Goal: Complete application form

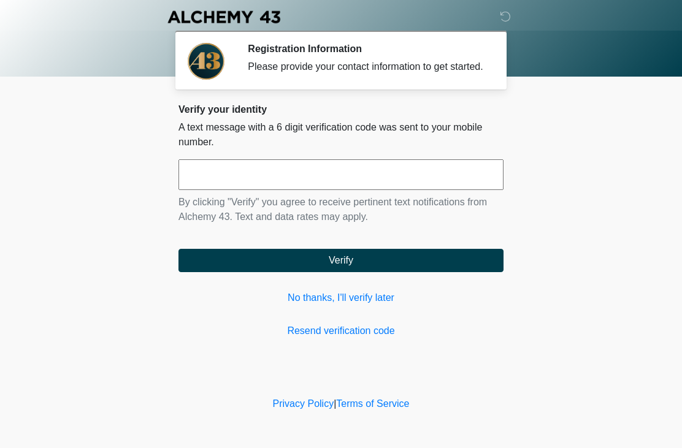
click at [382, 175] on input "text" at bounding box center [341, 174] width 325 height 31
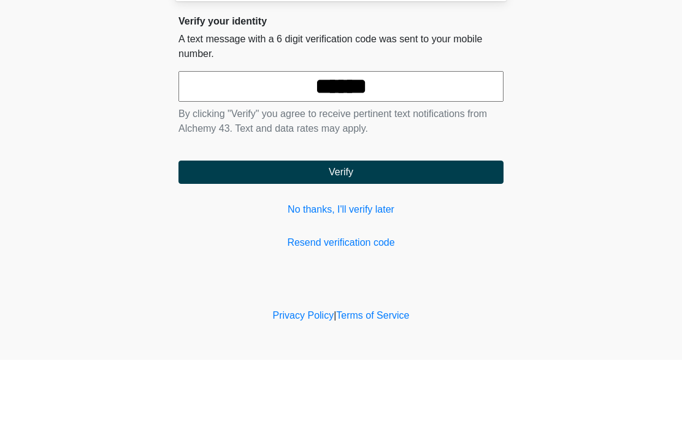
type input "******"
click at [405, 249] on button "Verify" at bounding box center [341, 260] width 325 height 23
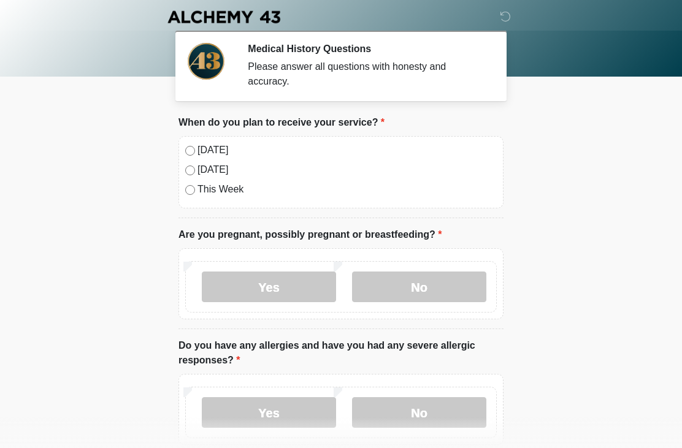
click at [209, 150] on label "[DATE]" at bounding box center [347, 150] width 299 height 15
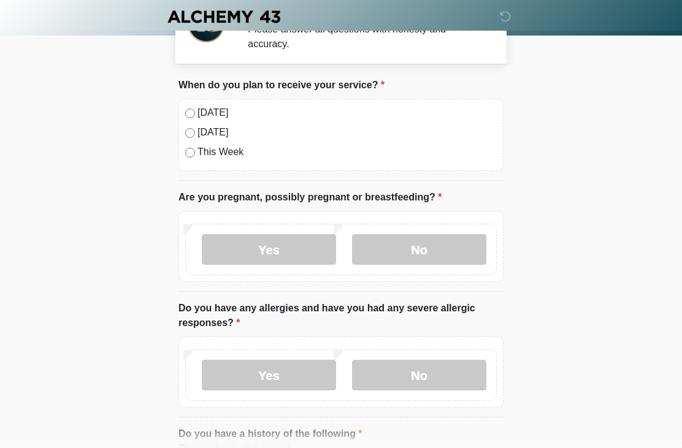
scroll to position [42, 0]
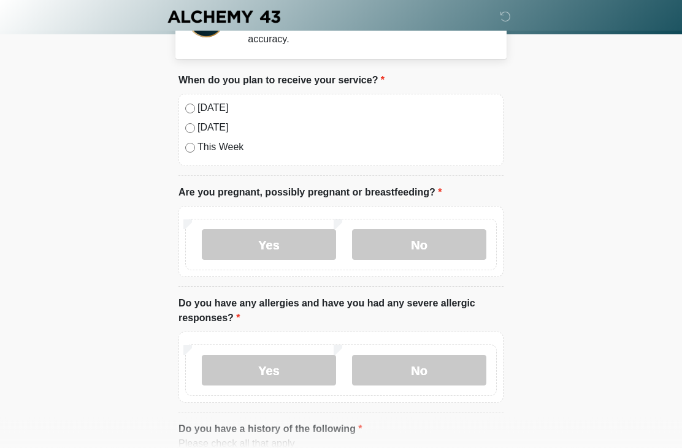
click at [439, 248] on label "No" at bounding box center [419, 245] width 134 height 31
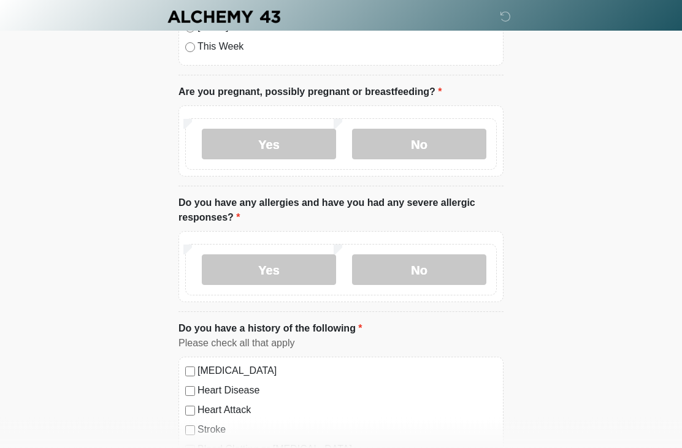
scroll to position [144, 0]
click at [441, 266] on label "No" at bounding box center [419, 269] width 134 height 31
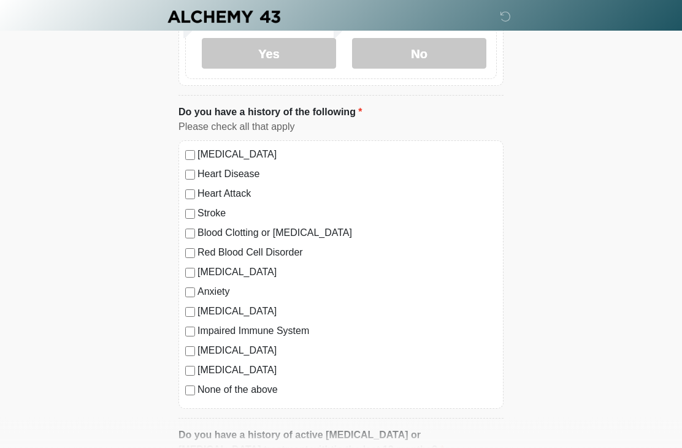
scroll to position [361, 0]
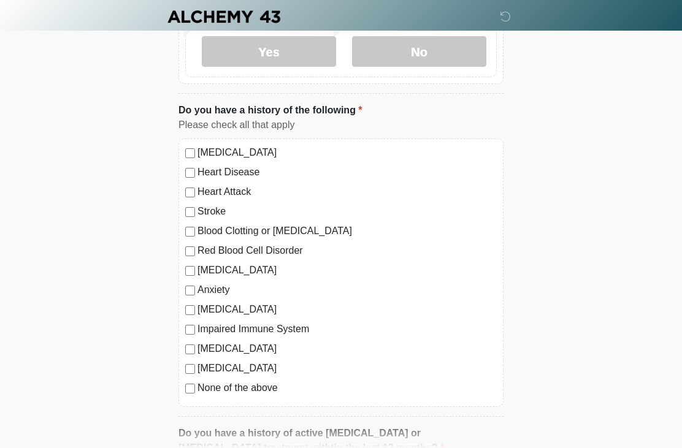
click at [264, 388] on label "None of the above" at bounding box center [347, 389] width 299 height 15
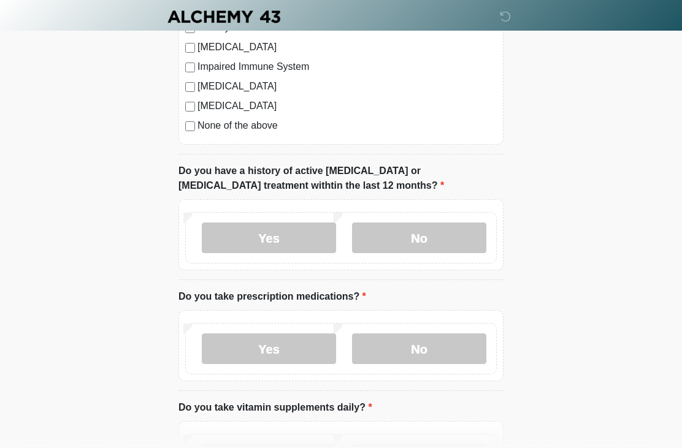
scroll to position [624, 0]
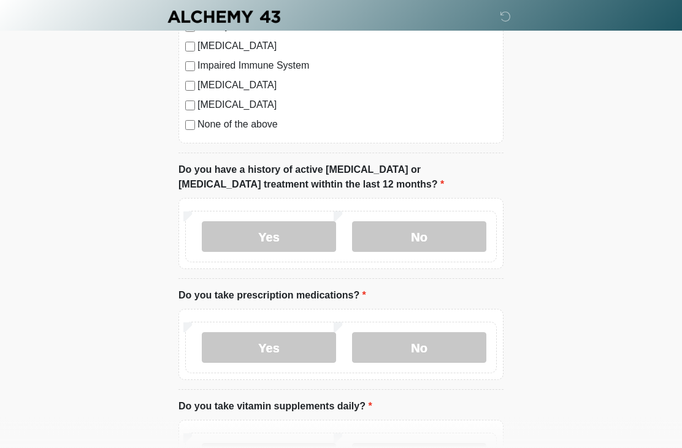
click at [440, 236] on label "No" at bounding box center [419, 237] width 134 height 31
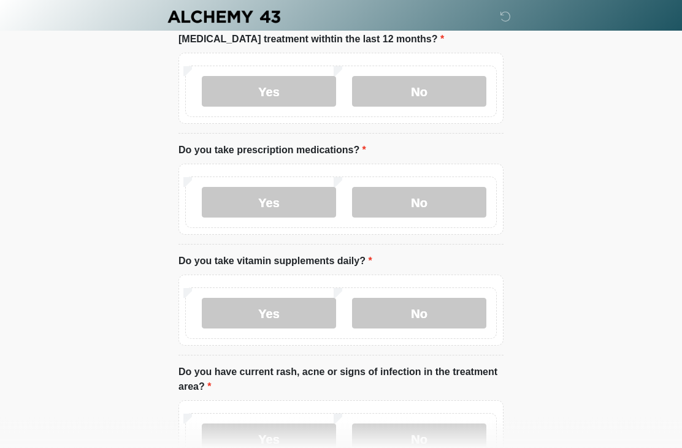
scroll to position [770, 0]
click at [308, 198] on label "Yes" at bounding box center [269, 202] width 134 height 31
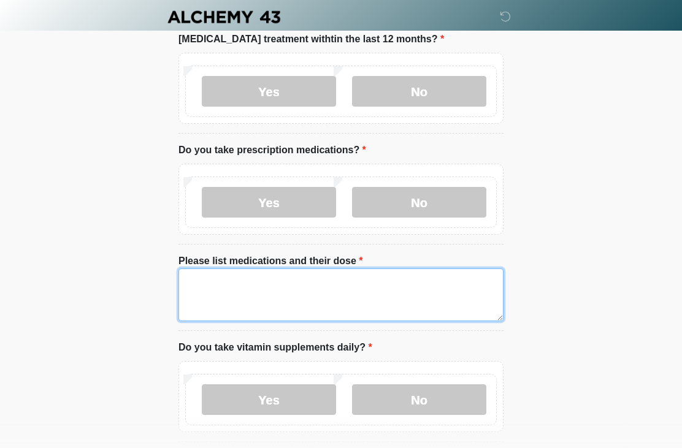
click at [348, 290] on textarea "Please list medications and their dose" at bounding box center [341, 295] width 325 height 53
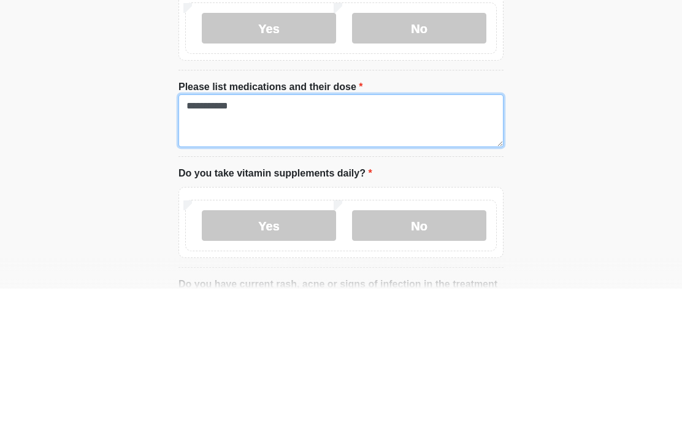
scroll to position [786, 0]
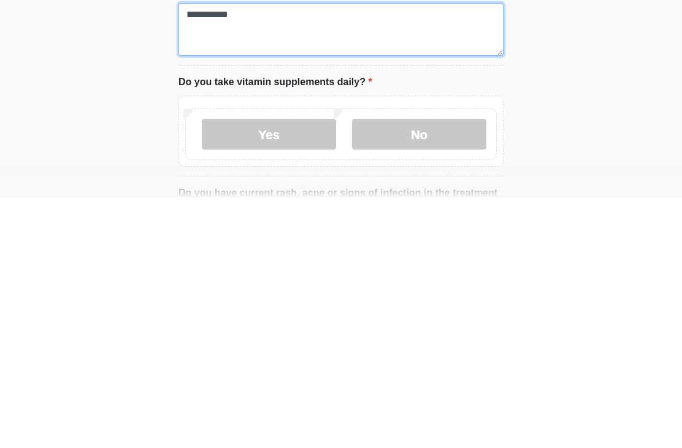
type textarea "**********"
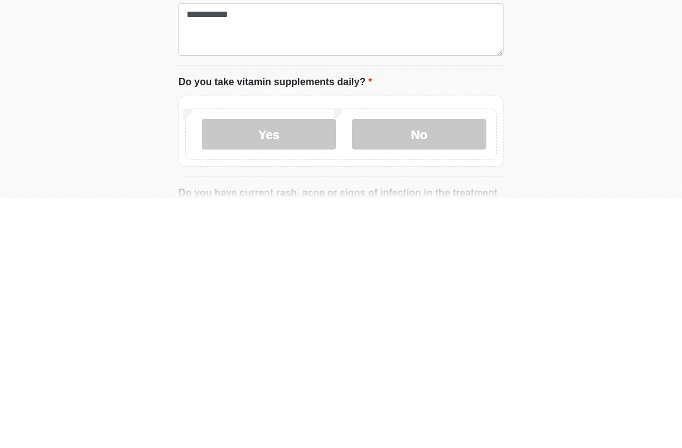
click at [284, 369] on label "Yes" at bounding box center [269, 384] width 134 height 31
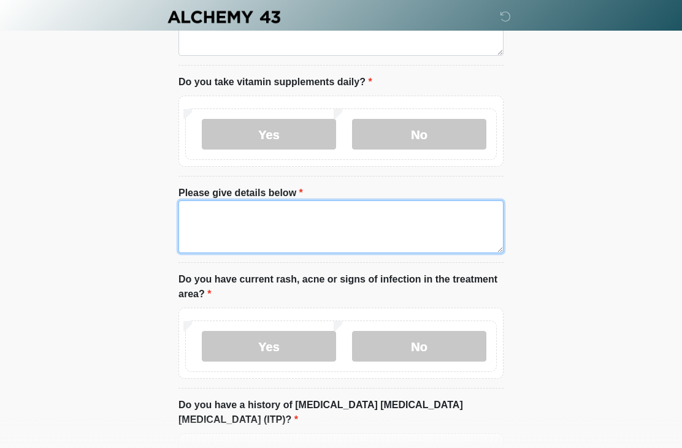
click at [351, 207] on textarea "Please give details below" at bounding box center [341, 227] width 325 height 53
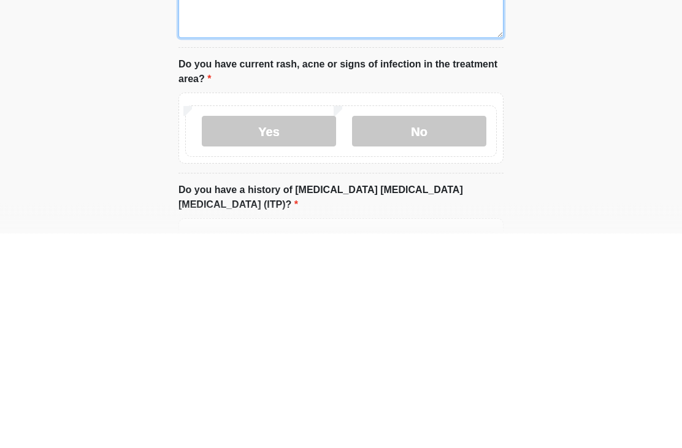
type textarea "***"
click at [439, 331] on label "No" at bounding box center [419, 346] width 134 height 31
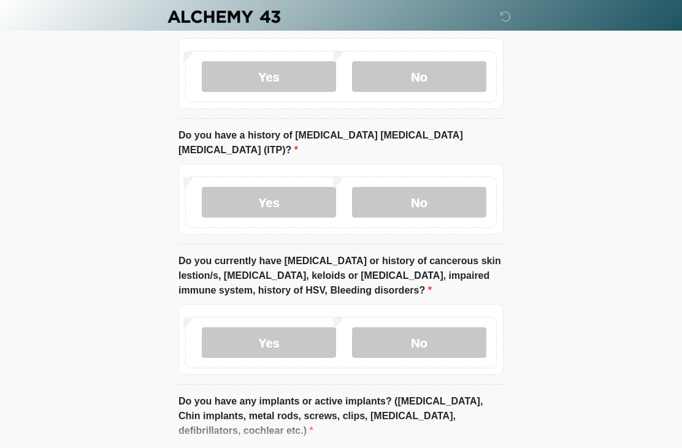
click at [455, 188] on label "No" at bounding box center [419, 203] width 134 height 31
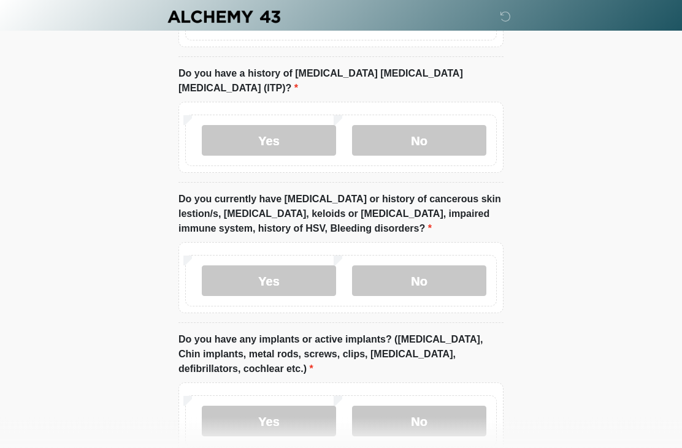
scroll to position [1371, 0]
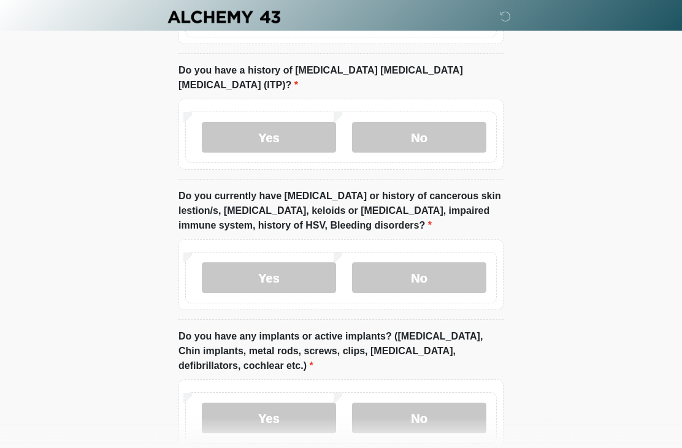
click at [451, 263] on label "No" at bounding box center [419, 278] width 134 height 31
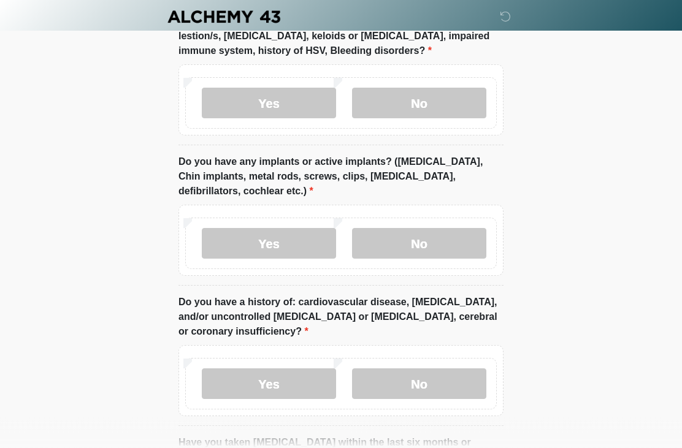
scroll to position [1546, 0]
click at [304, 228] on label "Yes" at bounding box center [269, 243] width 134 height 31
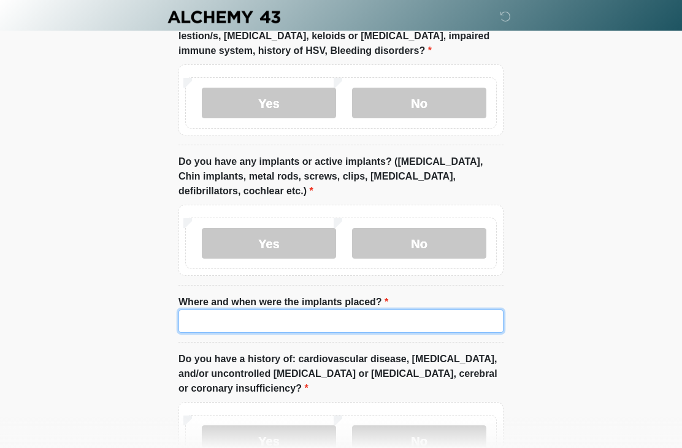
click at [316, 310] on input "Where and when were the implants placed?" at bounding box center [341, 321] width 325 height 23
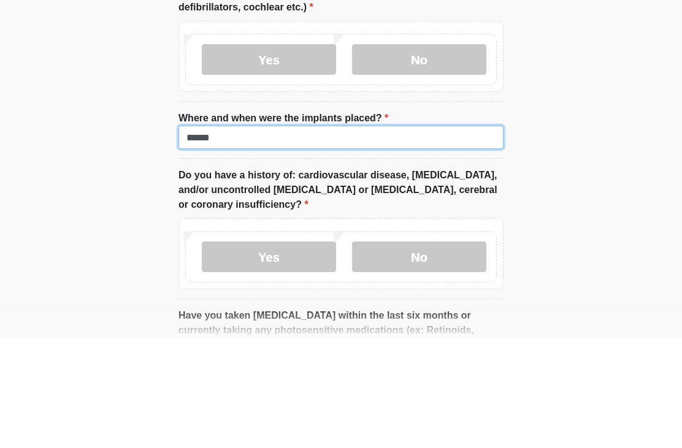
scroll to position [1619, 0]
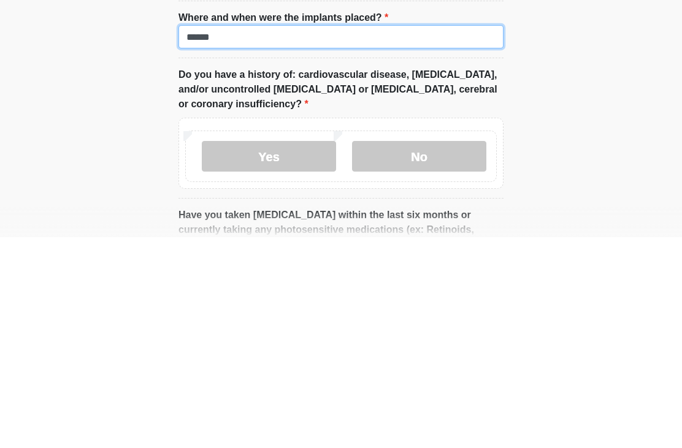
type input "******"
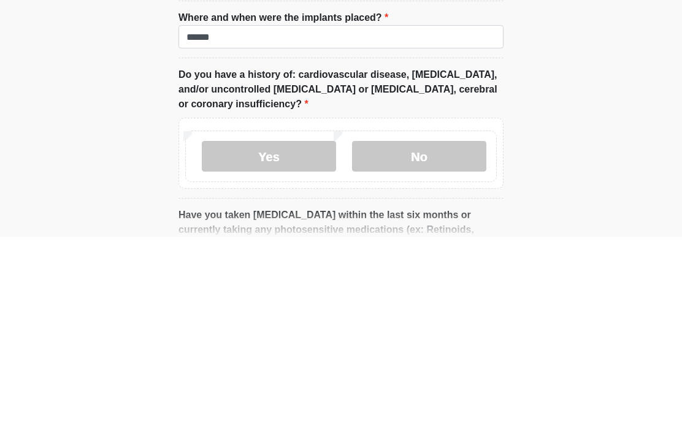
click at [445, 352] on label "No" at bounding box center [419, 367] width 134 height 31
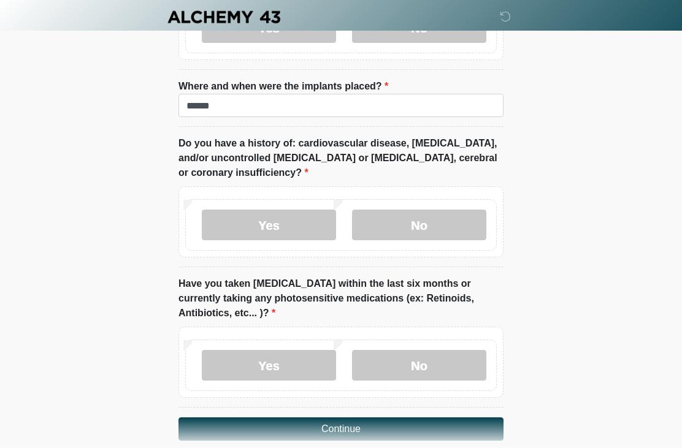
click at [440, 355] on label "No" at bounding box center [419, 365] width 134 height 31
click at [406, 418] on button "Continue" at bounding box center [341, 429] width 325 height 23
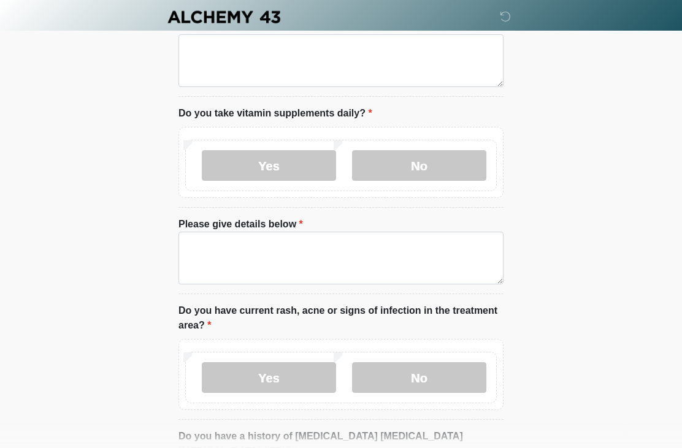
scroll to position [0, 0]
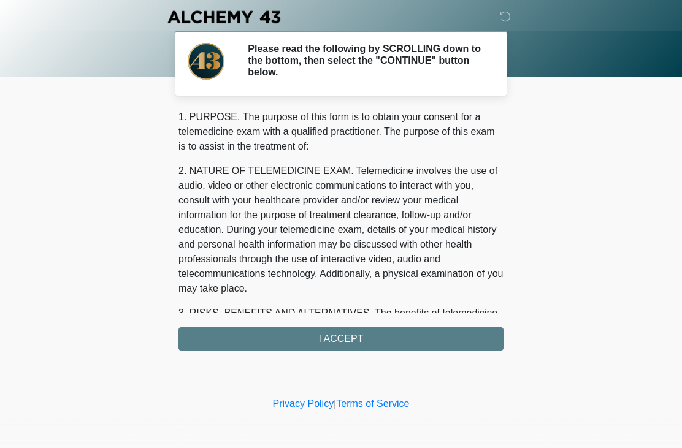
click at [411, 336] on div "1. PURPOSE. The purpose of this form is to obtain your consent for a telemedici…" at bounding box center [341, 230] width 325 height 241
click at [347, 330] on div "1. PURPOSE. The purpose of this form is to obtain your consent for a telemedici…" at bounding box center [341, 230] width 325 height 241
click at [356, 337] on div "1. PURPOSE. The purpose of this form is to obtain your consent for a telemedici…" at bounding box center [341, 230] width 325 height 241
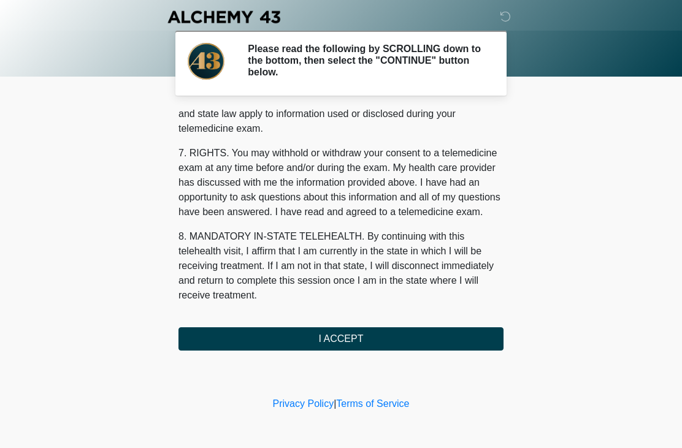
scroll to position [509, 0]
click at [346, 339] on button "I ACCEPT" at bounding box center [341, 339] width 325 height 23
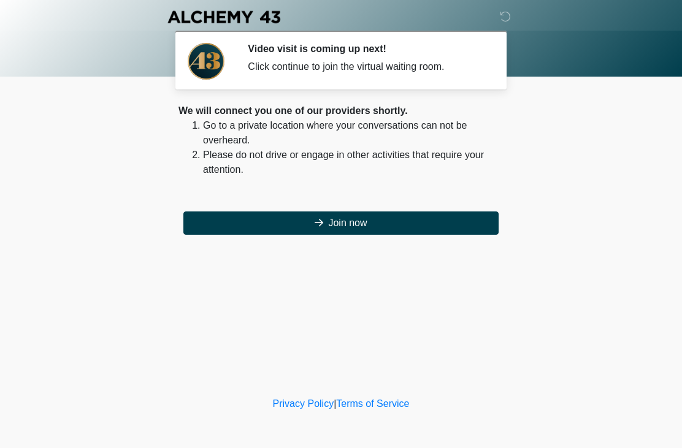
click at [415, 220] on button "Join now" at bounding box center [340, 223] width 315 height 23
click at [341, 218] on button "Join now" at bounding box center [340, 223] width 315 height 23
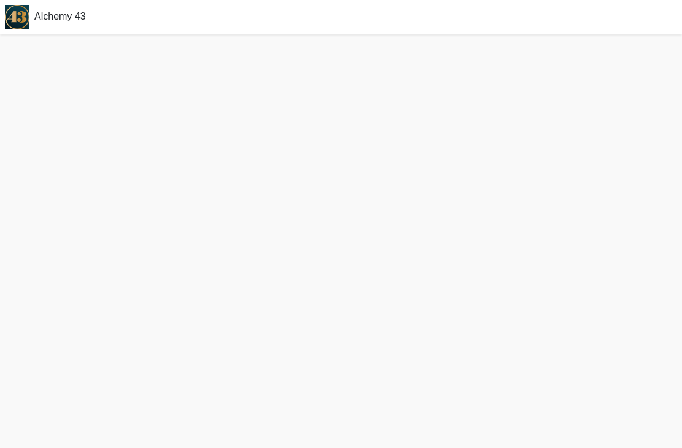
scroll to position [43, 0]
